Goal: Communication & Community: Ask a question

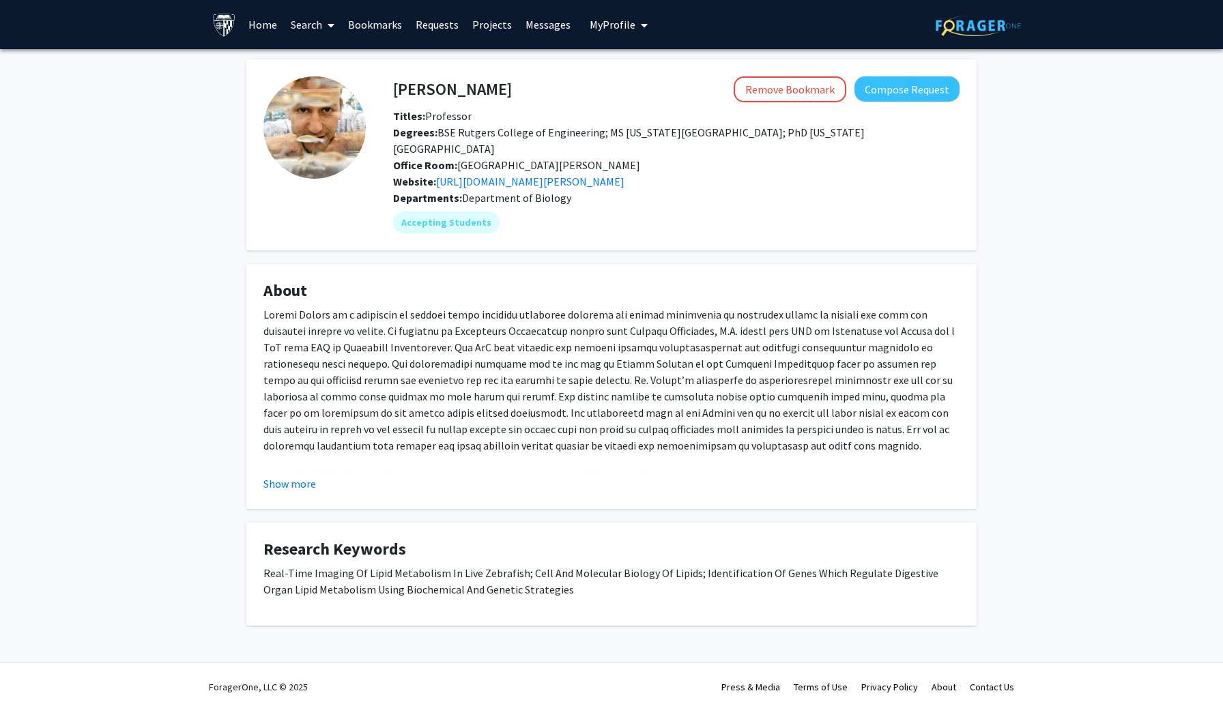
click at [278, 469] on p "In [DATE], [PERSON_NAME] started a Science Outreach Program ([DOMAIN_NAME]) tha…" at bounding box center [611, 514] width 696 height 98
click at [278, 472] on fg-read-more "In [DATE], [PERSON_NAME] started a Science Outreach Program ([DOMAIN_NAME]) tha…" at bounding box center [611, 399] width 696 height 186
click at [280, 480] on button "Show more" at bounding box center [289, 484] width 53 height 16
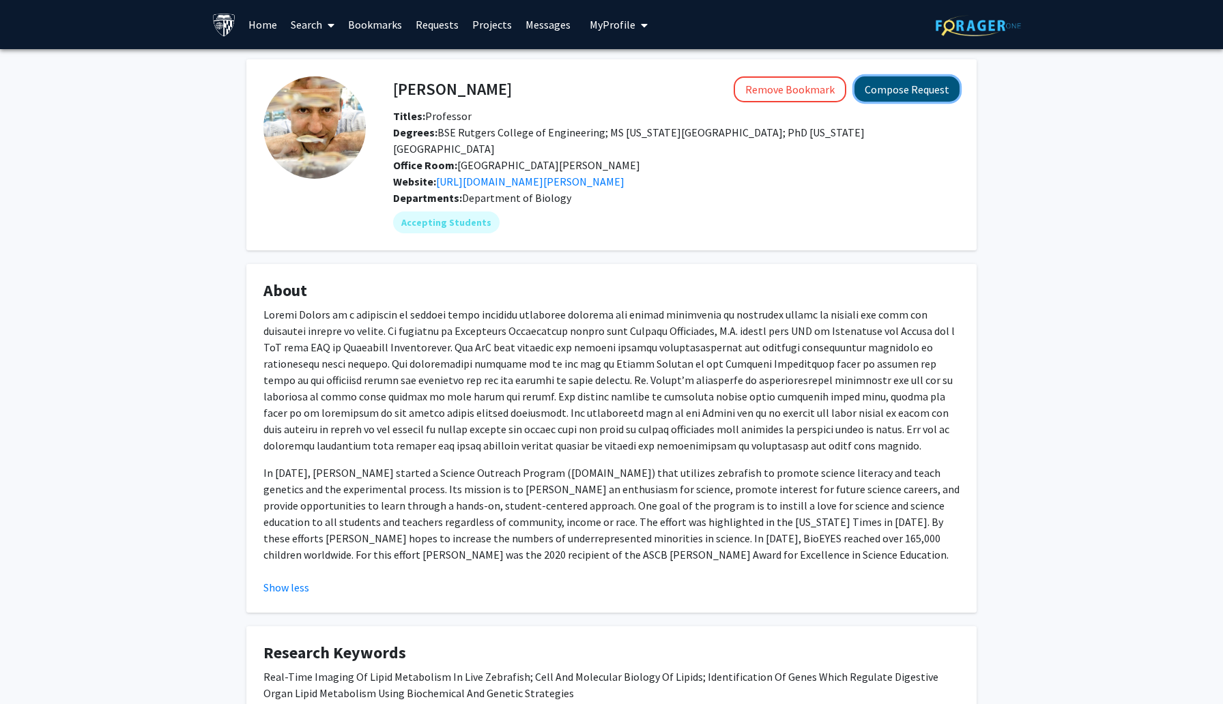
click at [879, 85] on button "Compose Request" at bounding box center [906, 88] width 105 height 25
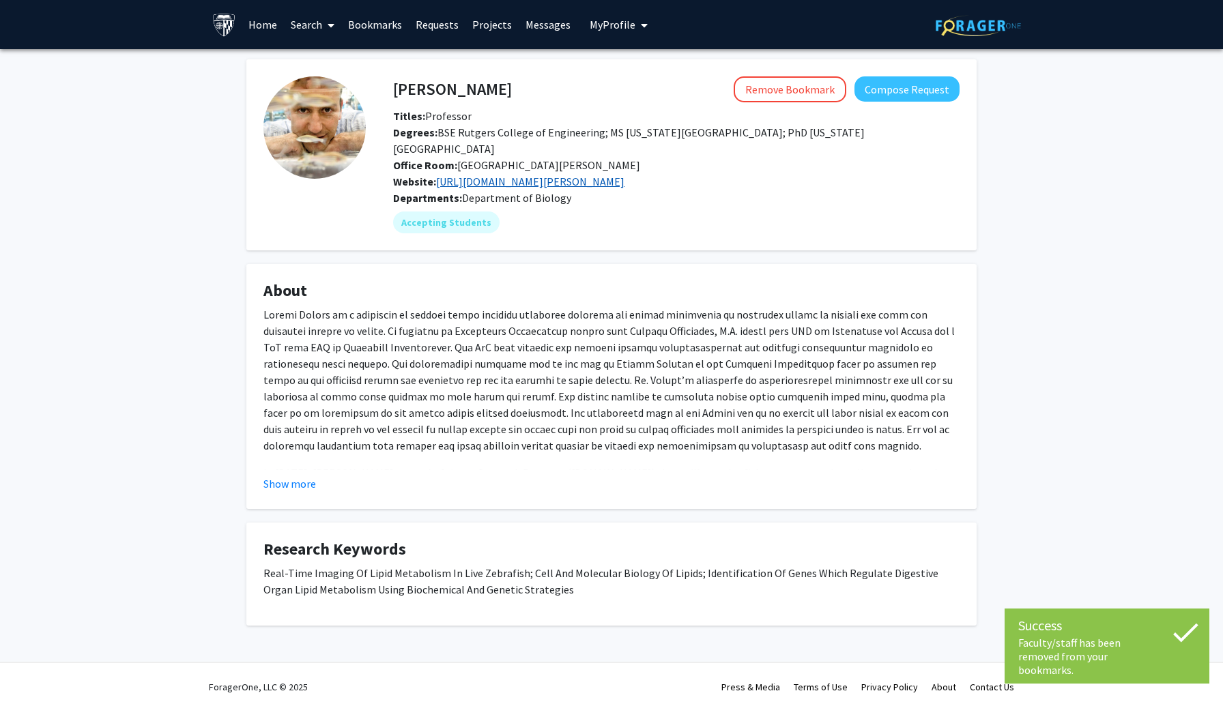
click at [492, 178] on link "[URL][DOMAIN_NAME][PERSON_NAME]" at bounding box center [530, 182] width 188 height 14
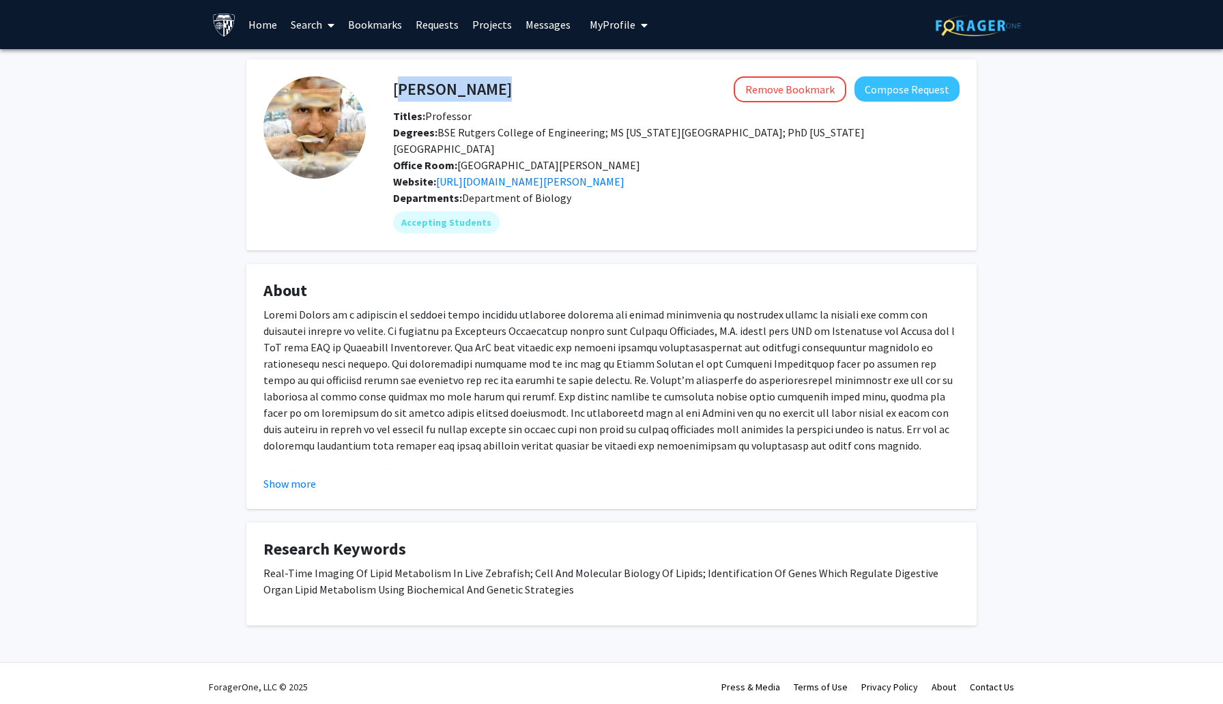
drag, startPoint x: 534, startPoint y: 96, endPoint x: 396, endPoint y: 93, distance: 137.8
click at [396, 93] on div "[PERSON_NAME] Remove Bookmark Compose Request" at bounding box center [676, 89] width 587 height 26
copy h4 "[PERSON_NAME]"
